Goal: Task Accomplishment & Management: Use online tool/utility

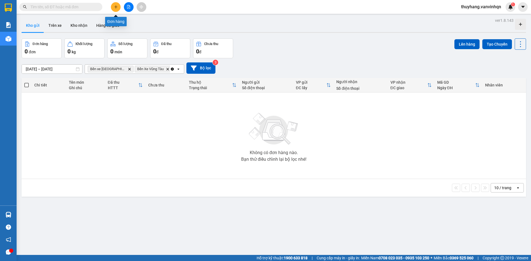
click at [116, 8] on icon "plus" at bounding box center [116, 7] width 4 height 4
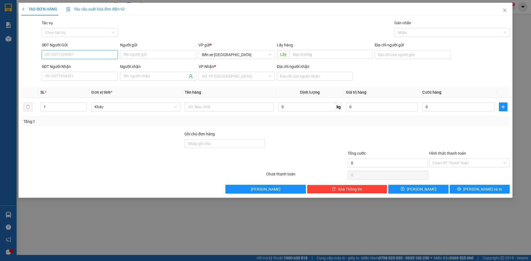
click at [87, 56] on input "SĐT Người Gửi" at bounding box center [80, 54] width 76 height 9
click at [247, 57] on span "Bến xe [GEOGRAPHIC_DATA]" at bounding box center [236, 55] width 69 height 8
type input "0334292710"
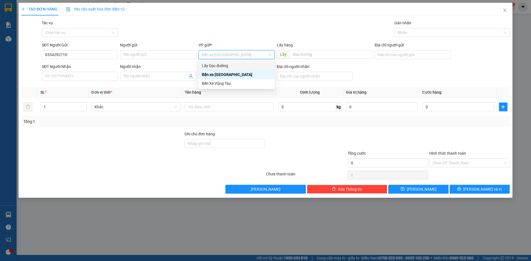
click at [244, 65] on div "Lấy Dọc đường" at bounding box center [236, 66] width 69 height 6
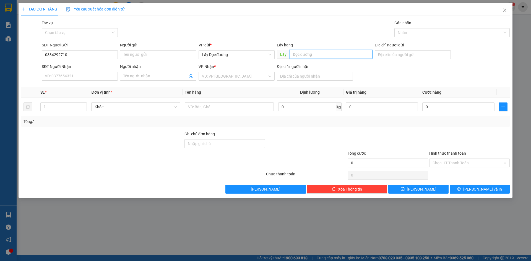
click at [313, 56] on input "text" at bounding box center [331, 54] width 83 height 9
type input "[PERSON_NAME]"
click at [258, 77] on input "search" at bounding box center [235, 76] width 66 height 8
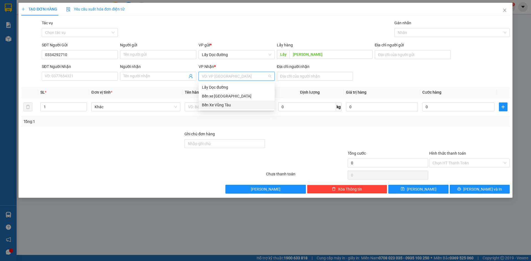
click at [244, 106] on div "Bến Xe Vũng Tàu" at bounding box center [236, 105] width 69 height 6
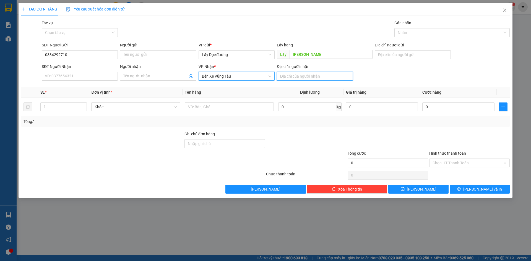
click at [284, 77] on input "Địa chỉ người nhận" at bounding box center [315, 76] width 76 height 9
type input "long thành"
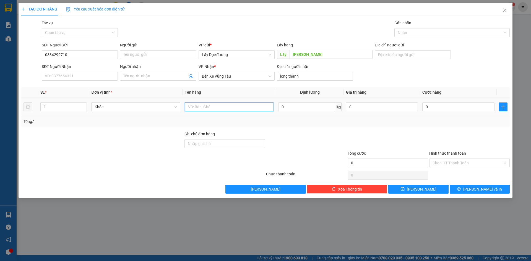
click at [250, 109] on input "text" at bounding box center [229, 107] width 89 height 9
type input "chim"
click at [403, 190] on button "[PERSON_NAME]" at bounding box center [418, 189] width 60 height 9
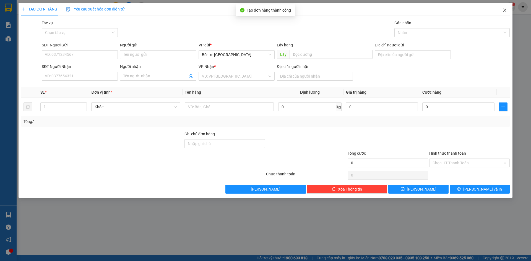
click at [505, 10] on icon "close" at bounding box center [505, 10] width 4 height 4
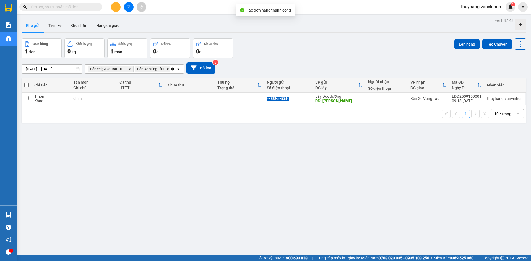
click at [53, 95] on div "1 món" at bounding box center [50, 96] width 33 height 4
checkbox input "true"
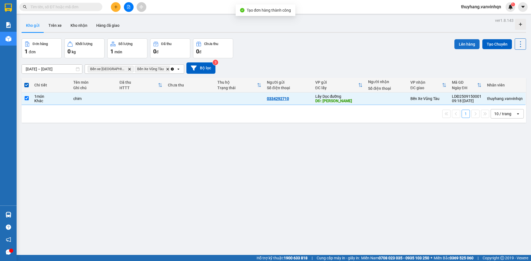
click at [463, 43] on button "Lên hàng" at bounding box center [467, 44] width 25 height 10
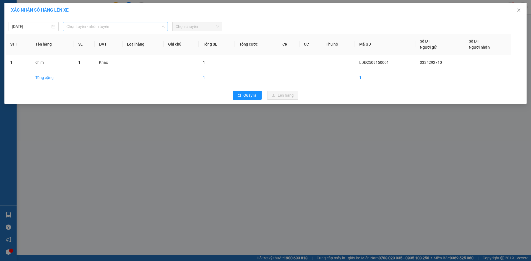
click at [94, 27] on span "Chọn tuyến - nhóm tuyến" at bounding box center [115, 26] width 98 height 8
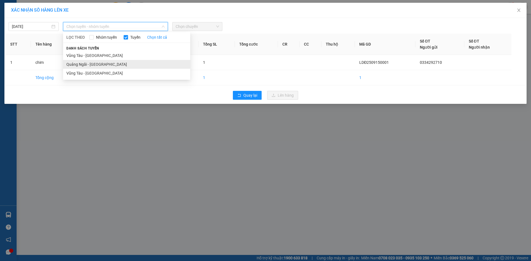
click at [99, 65] on li "Quảng Ngãi - [GEOGRAPHIC_DATA]" at bounding box center [126, 64] width 127 height 9
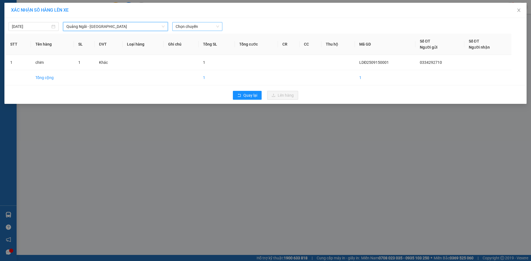
click at [203, 30] on span "Chọn chuyến" at bounding box center [197, 26] width 43 height 8
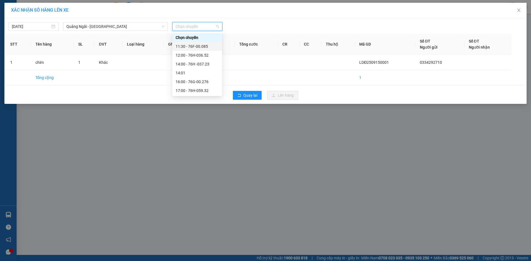
click at [207, 45] on div "11:30 - 76F-00.085" at bounding box center [197, 46] width 43 height 6
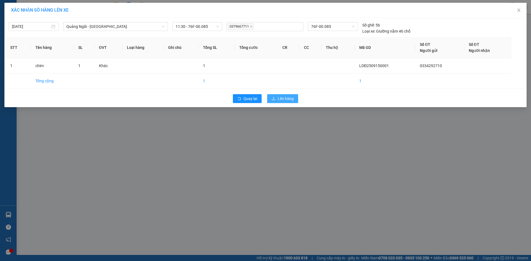
click at [285, 97] on span "Lên hàng" at bounding box center [286, 99] width 16 height 6
